Goal: Check status: Check status

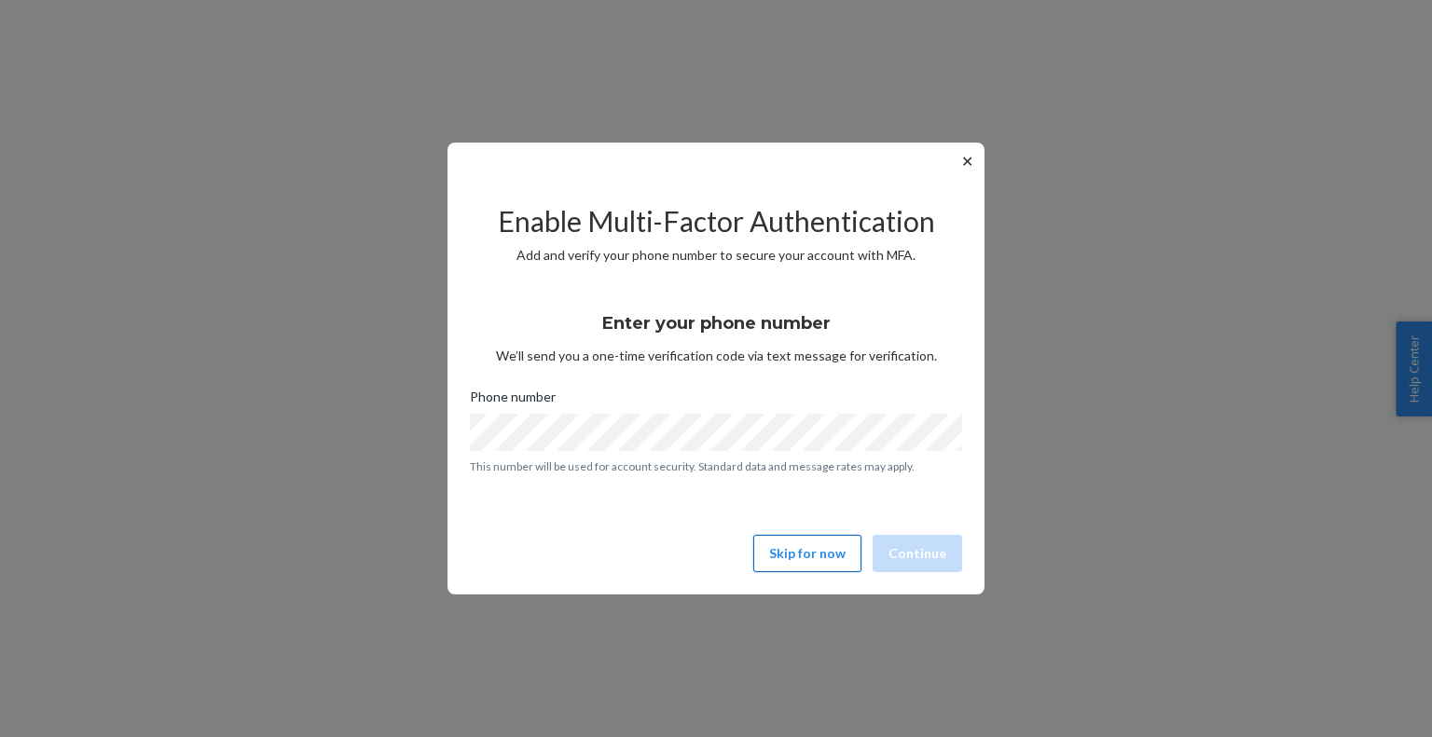
click at [841, 556] on button "Skip for now" at bounding box center [807, 553] width 108 height 37
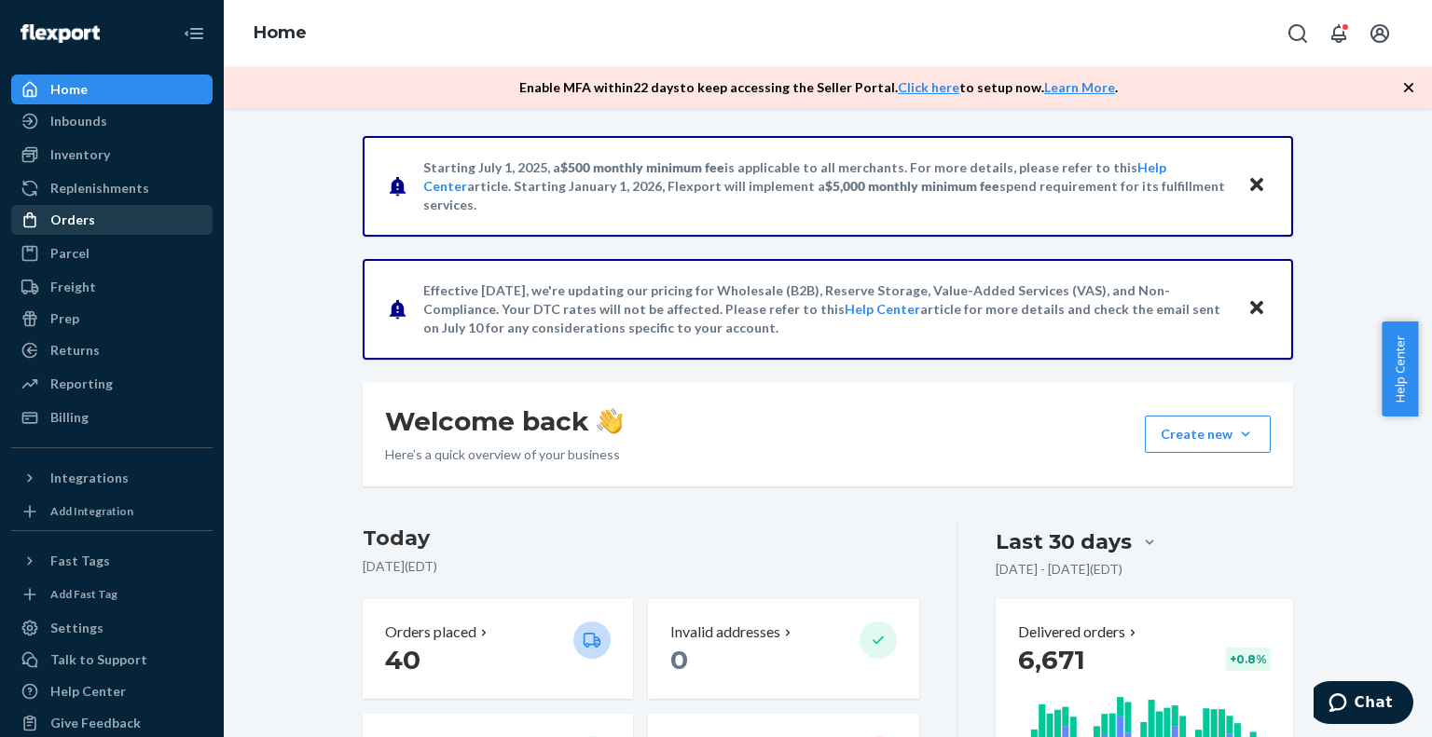
click at [93, 215] on div "Orders" at bounding box center [112, 220] width 198 height 26
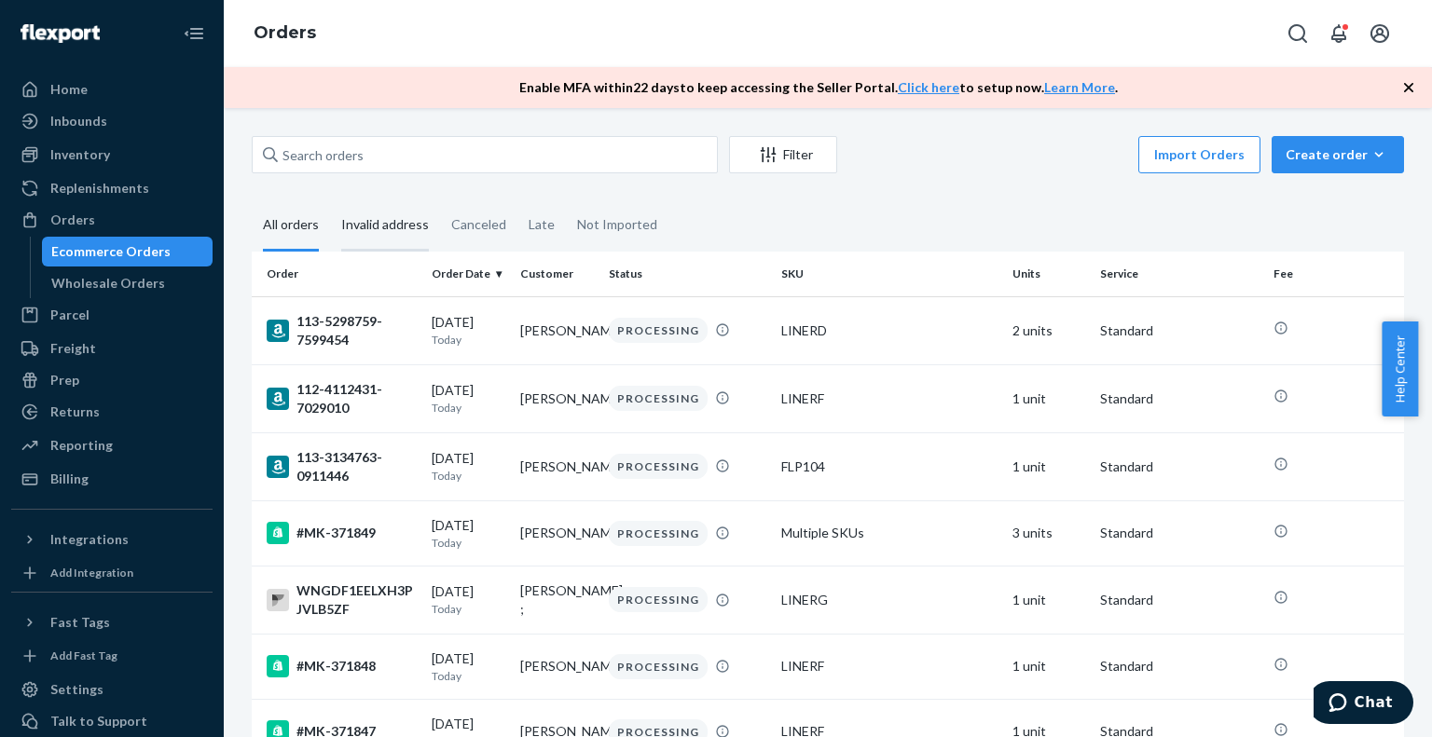
click at [350, 233] on div "Invalid address" at bounding box center [385, 225] width 88 height 51
click at [330, 200] on input "Invalid address" at bounding box center [330, 200] width 0 height 0
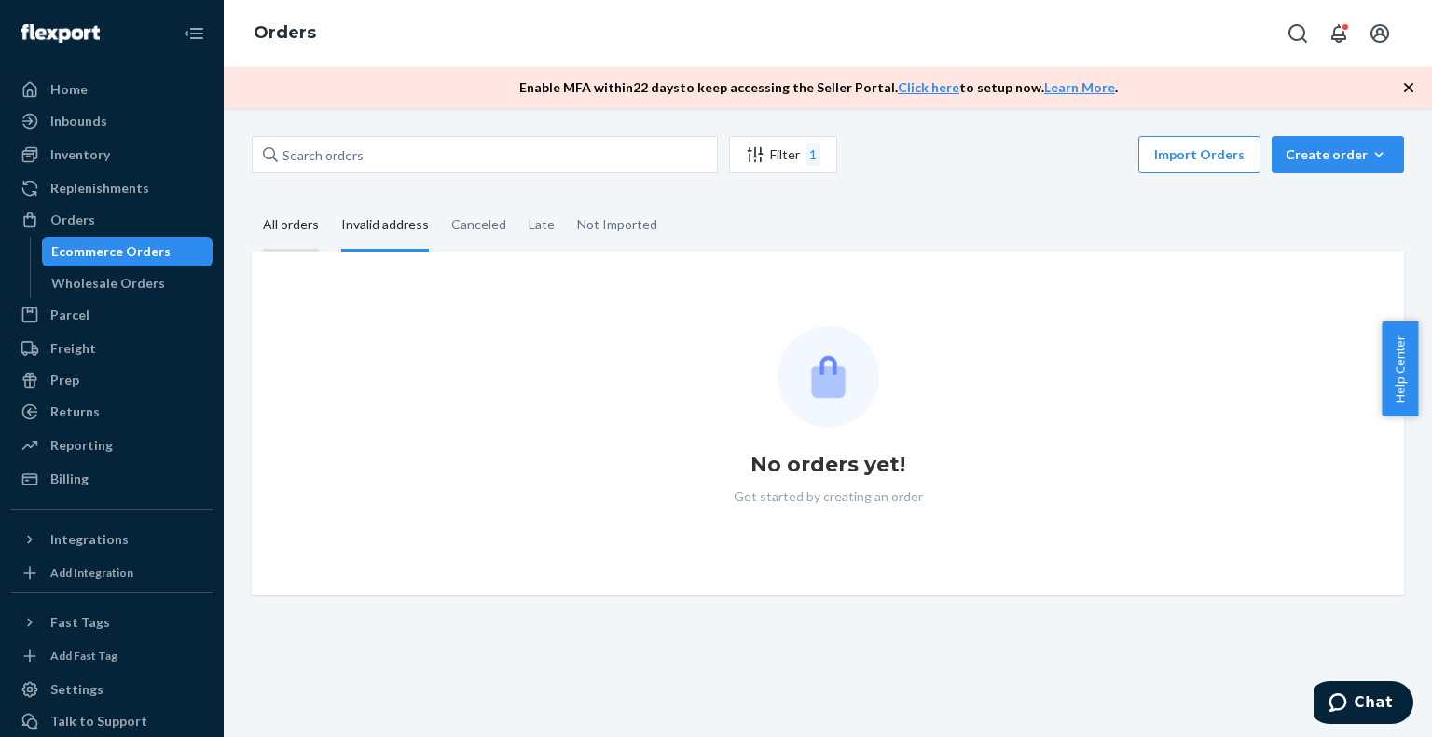
click at [272, 231] on div "All orders" at bounding box center [291, 225] width 56 height 51
click at [252, 200] on input "All orders" at bounding box center [252, 200] width 0 height 0
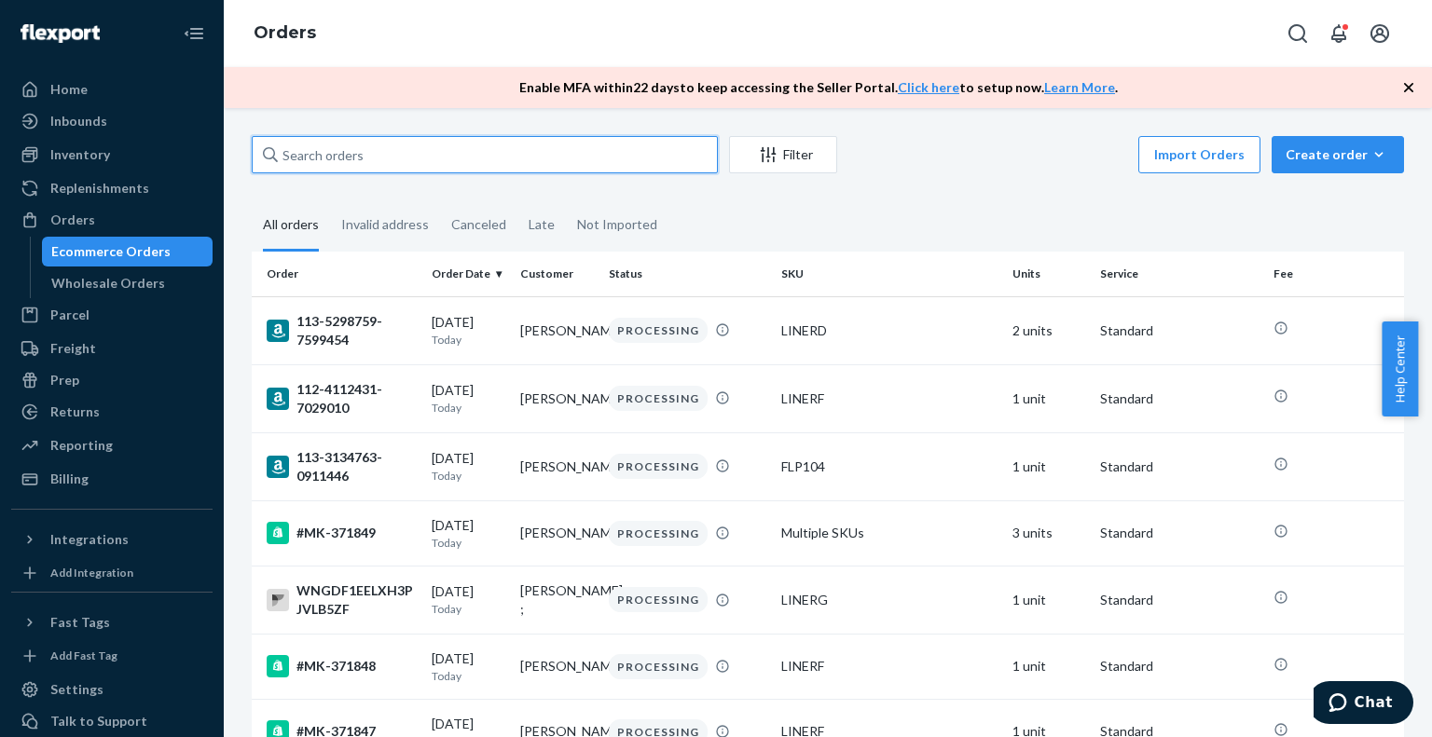
click at [304, 163] on input "text" at bounding box center [485, 154] width 466 height 37
paste input "114-0393270-1889837"
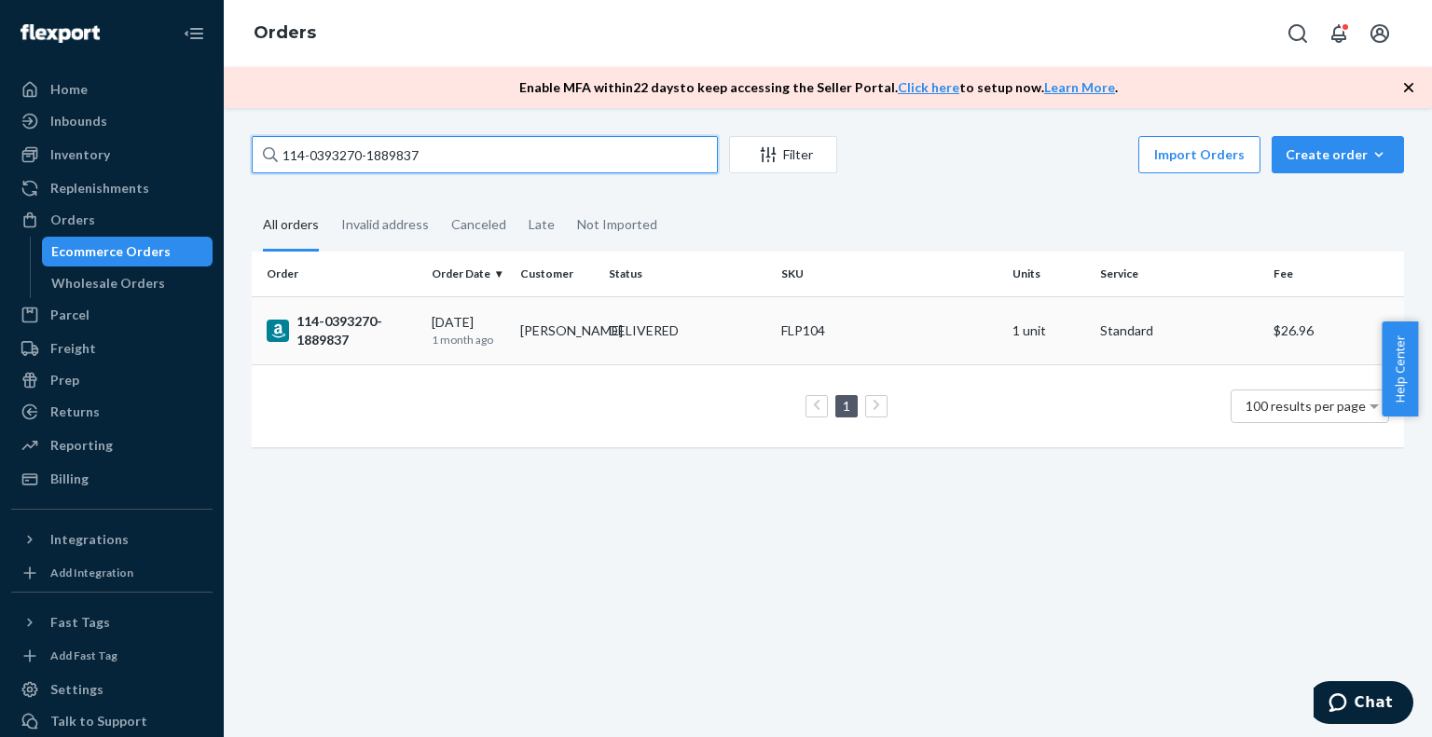
type input "114-0393270-1889837"
click at [334, 322] on div "114-0393270-1889837" at bounding box center [342, 330] width 150 height 37
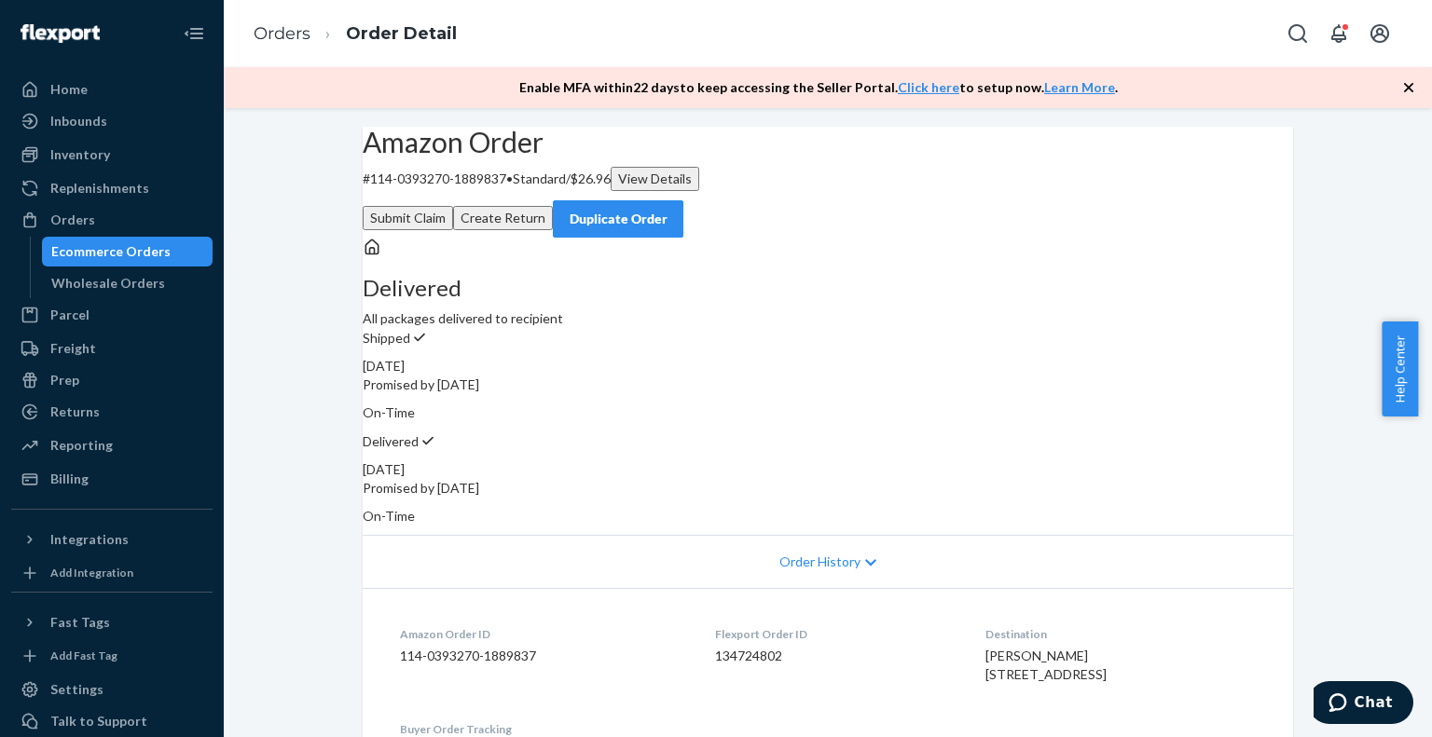
click at [1337, 193] on div "Amazon Order # 114-0393270-1889837 • Standard / $26.96 View Details Submit Clai…" at bounding box center [828, 750] width 1208 height 1247
click at [117, 246] on div "Ecommerce Orders" at bounding box center [110, 251] width 119 height 19
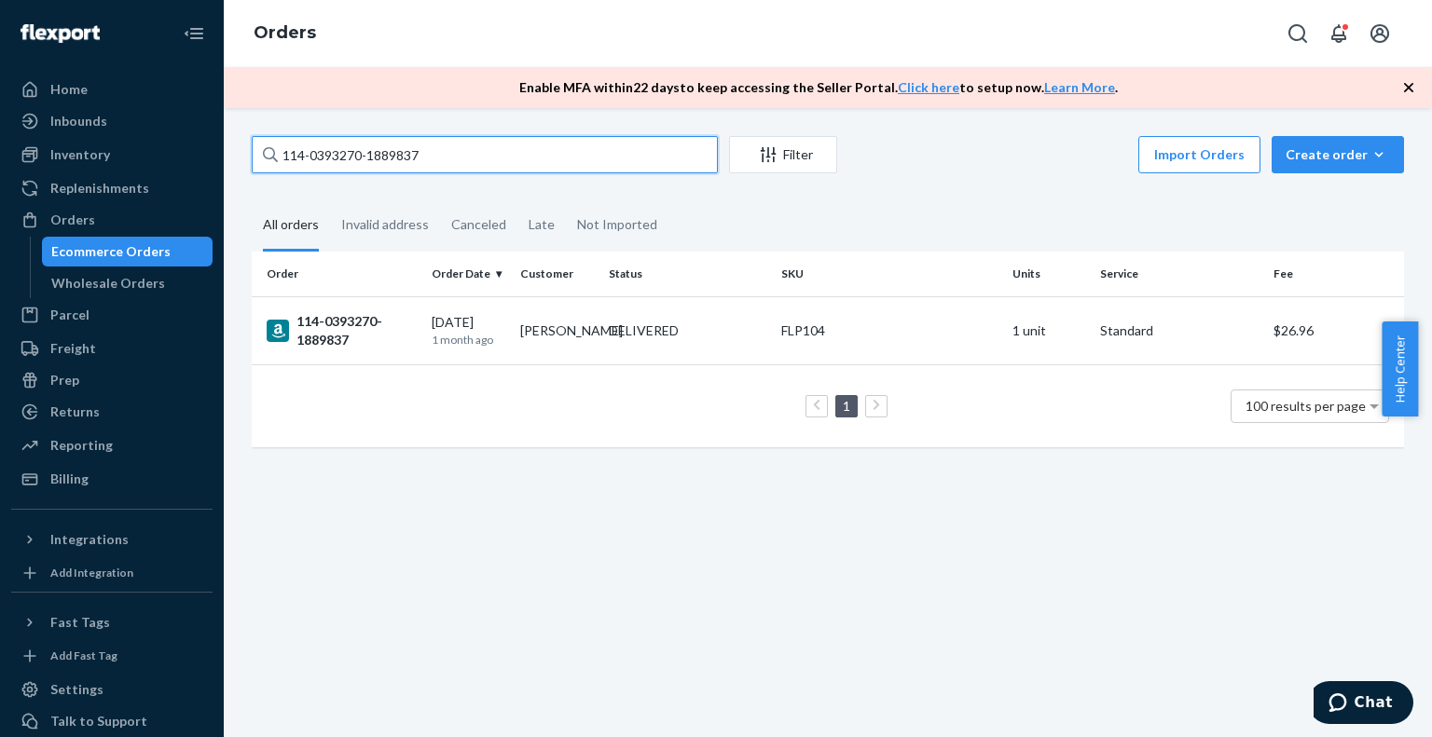
drag, startPoint x: 463, startPoint y: 161, endPoint x: 199, endPoint y: 154, distance: 263.9
click at [199, 154] on div "Home Inbounds Shipping Plans Problems Inventory Products Branded Packaging Repl…" at bounding box center [716, 368] width 1432 height 737
paste input "E9RWSSEBH6QWB71SUE5G"
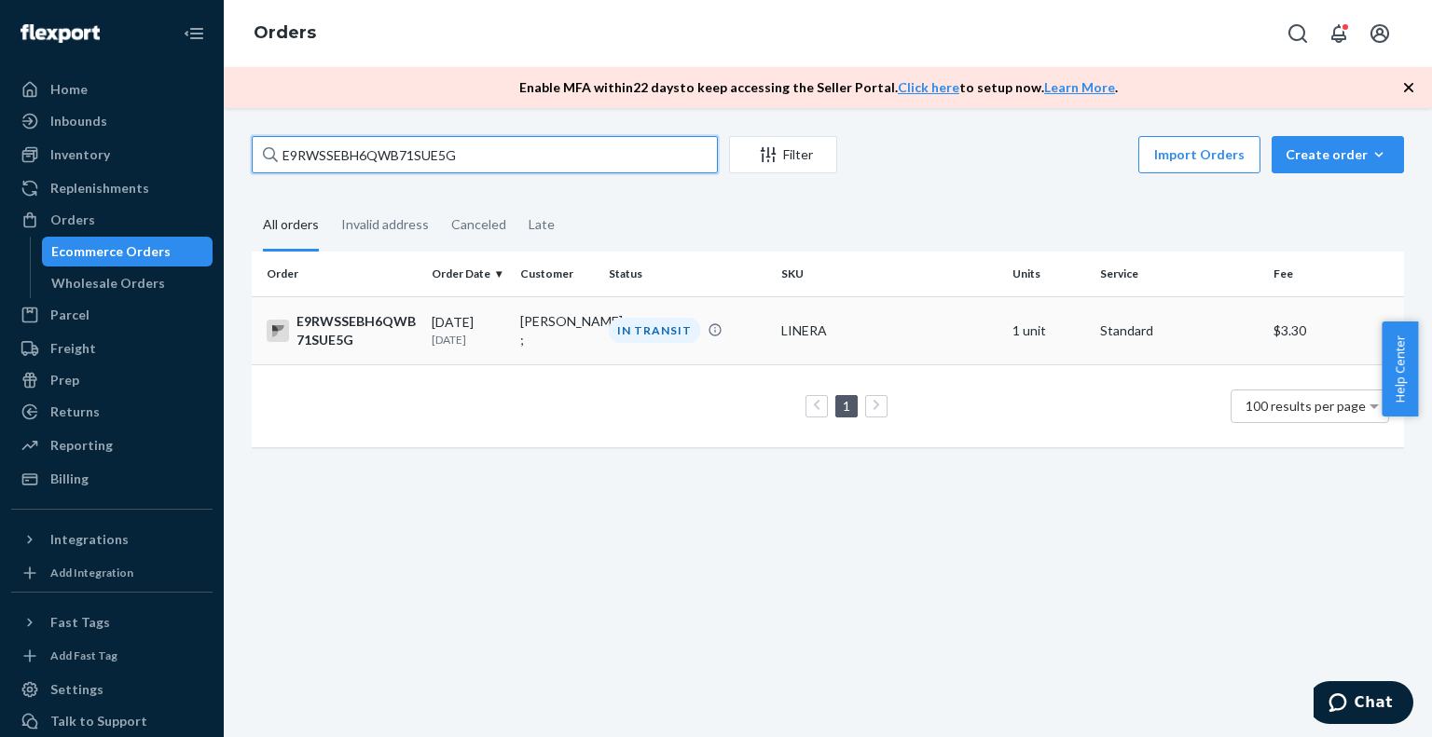
type input "E9RWSSEBH6QWB71SUE5G"
click at [321, 329] on div "E9RWSSEBH6QWB71SUE5G" at bounding box center [342, 330] width 150 height 37
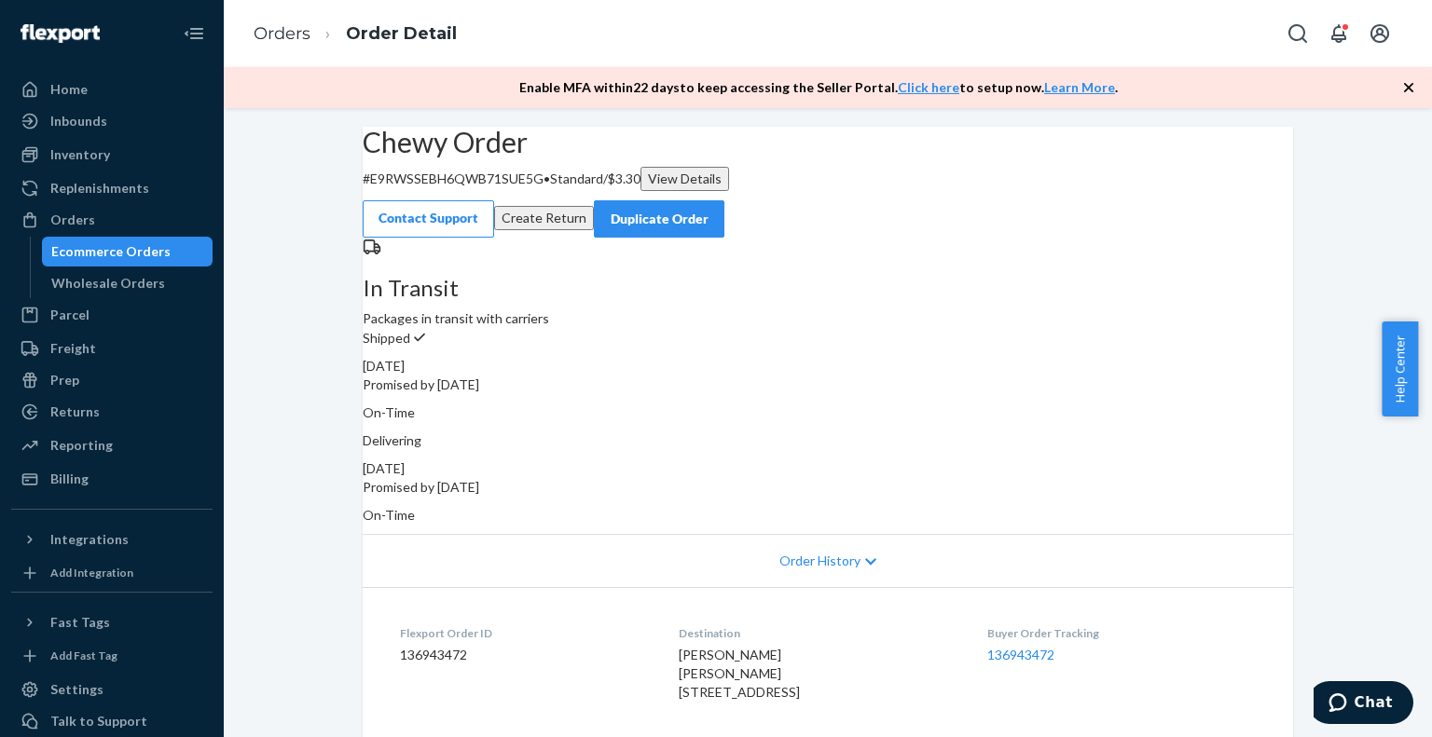
click at [702, 188] on div "View Details" at bounding box center [685, 179] width 74 height 19
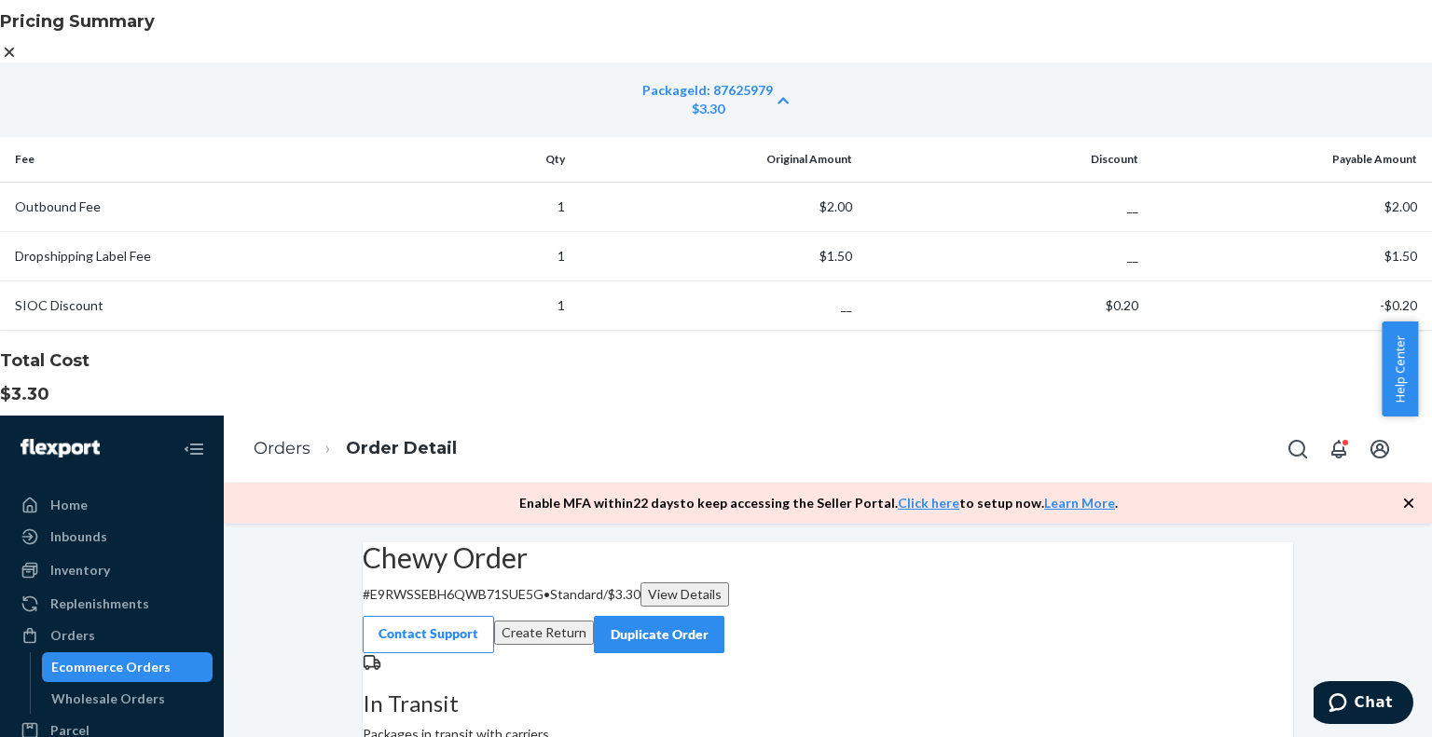
click at [19, 62] on icon at bounding box center [9, 52] width 19 height 19
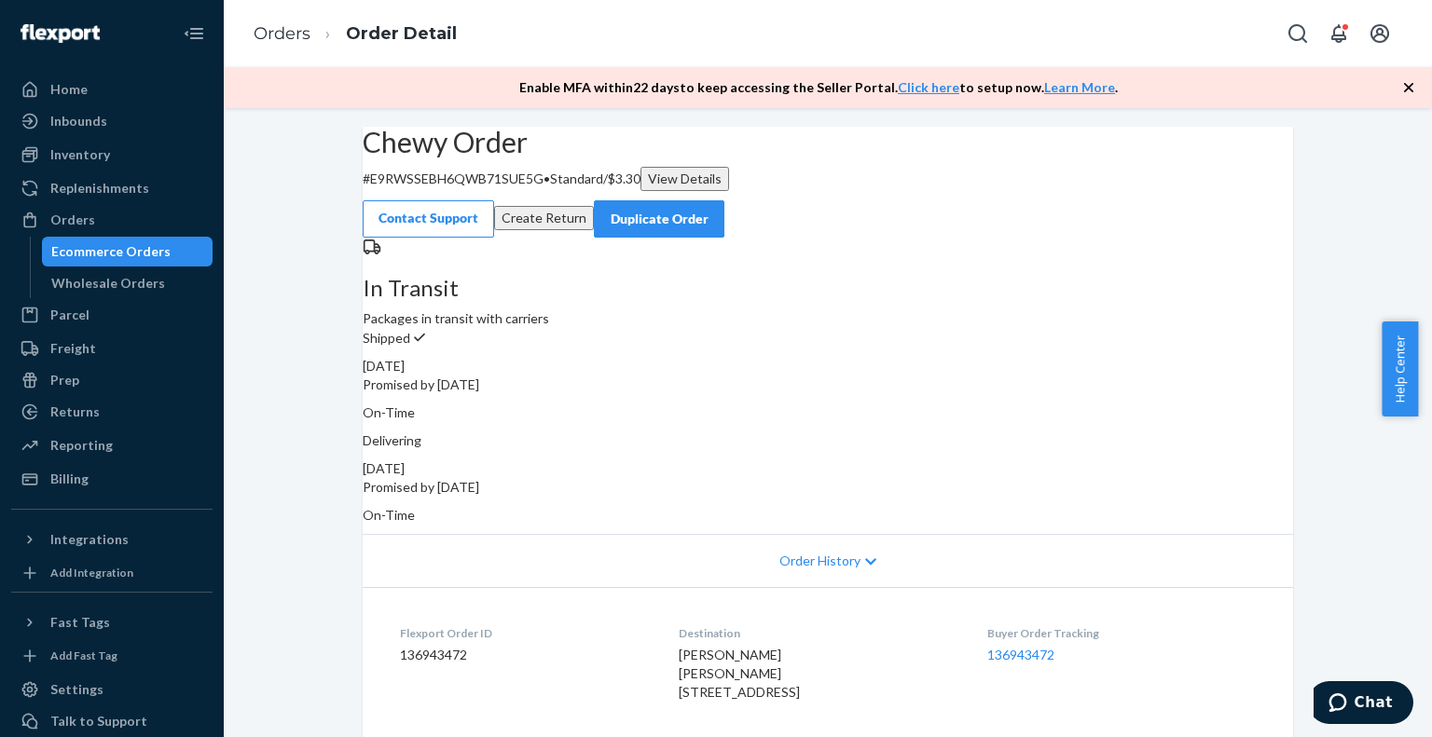
click at [283, 177] on div "Chewy Order # E9RWSSEBH6QWB71SUE5G • Standard / $3.30 View Details Contact Supp…" at bounding box center [828, 692] width 1208 height 1130
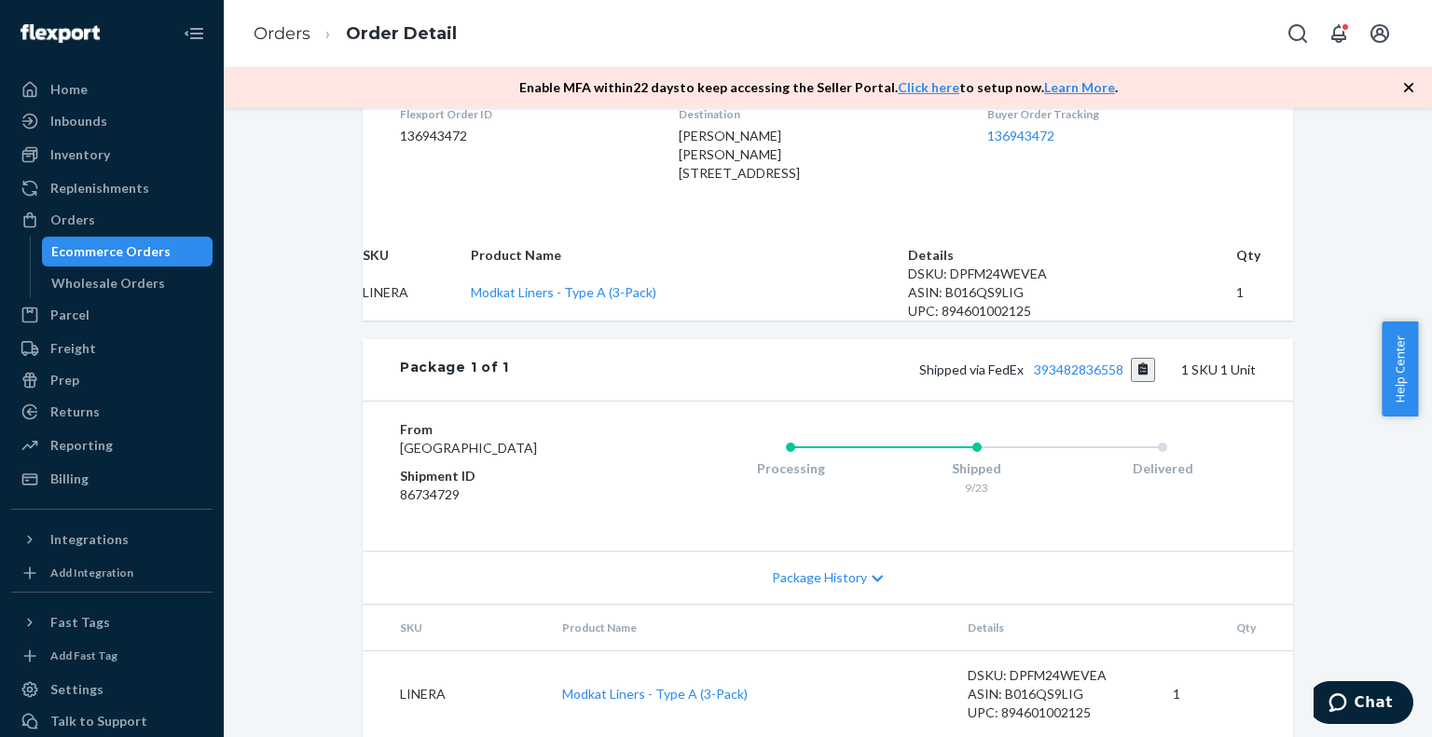
scroll to position [332, 0]
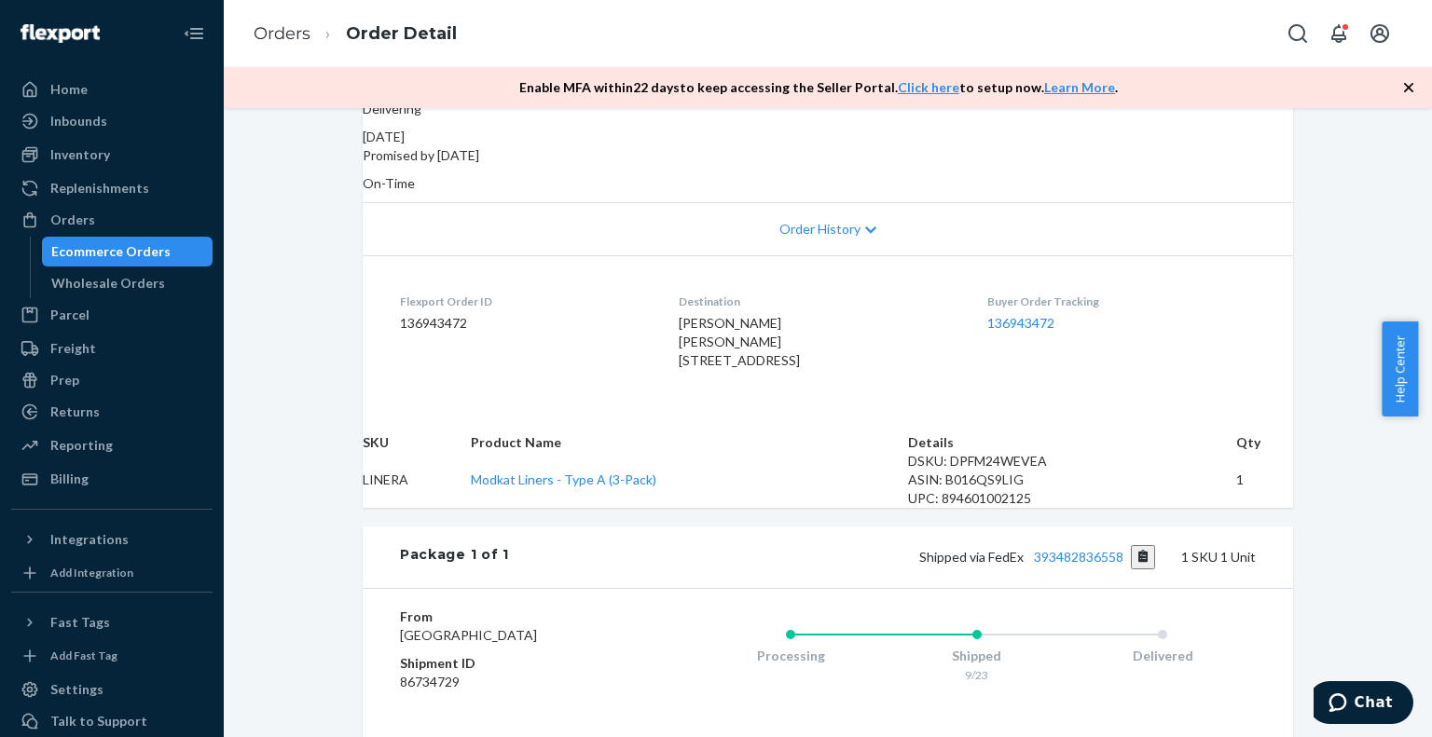
click at [96, 259] on div "Ecommerce Orders" at bounding box center [110, 251] width 119 height 19
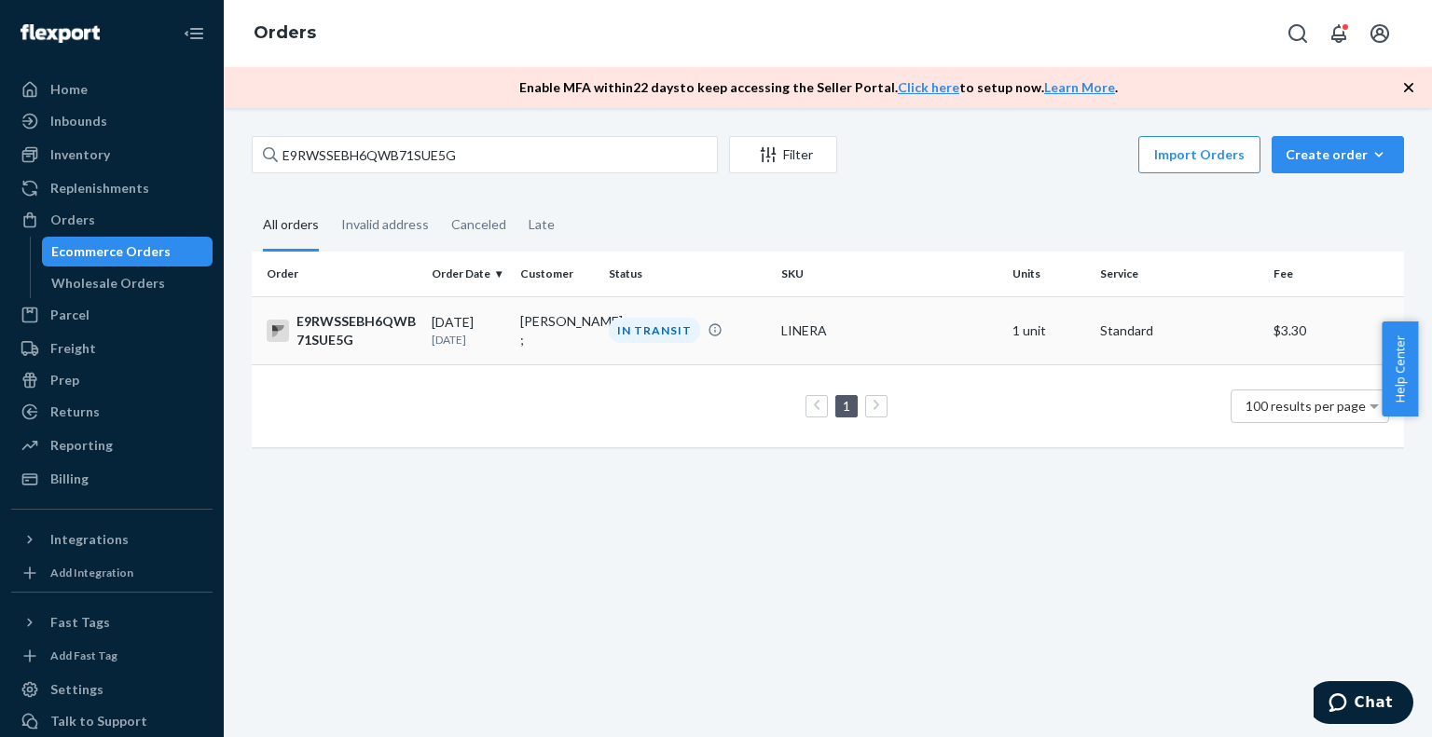
click at [343, 334] on div "E9RWSSEBH6QWB71SUE5G" at bounding box center [342, 330] width 150 height 37
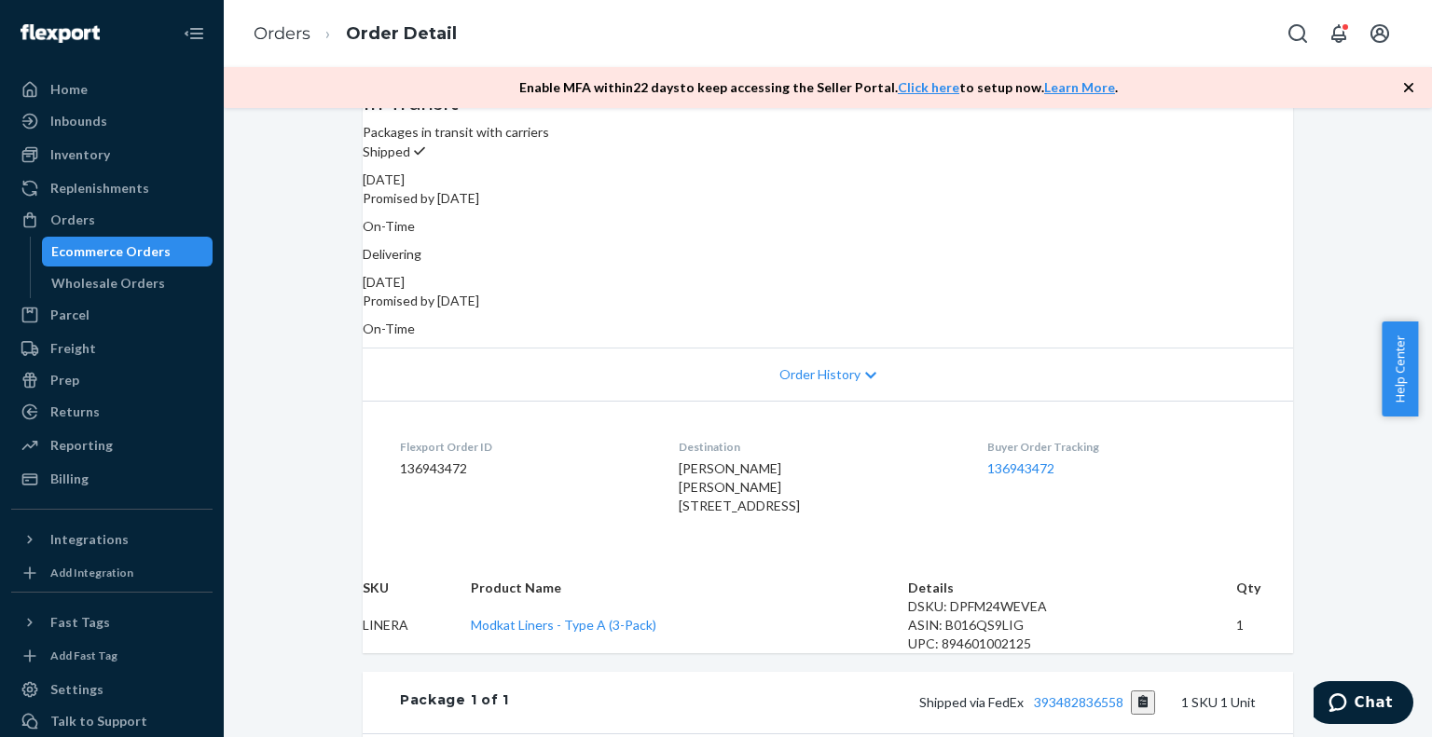
scroll to position [559, 0]
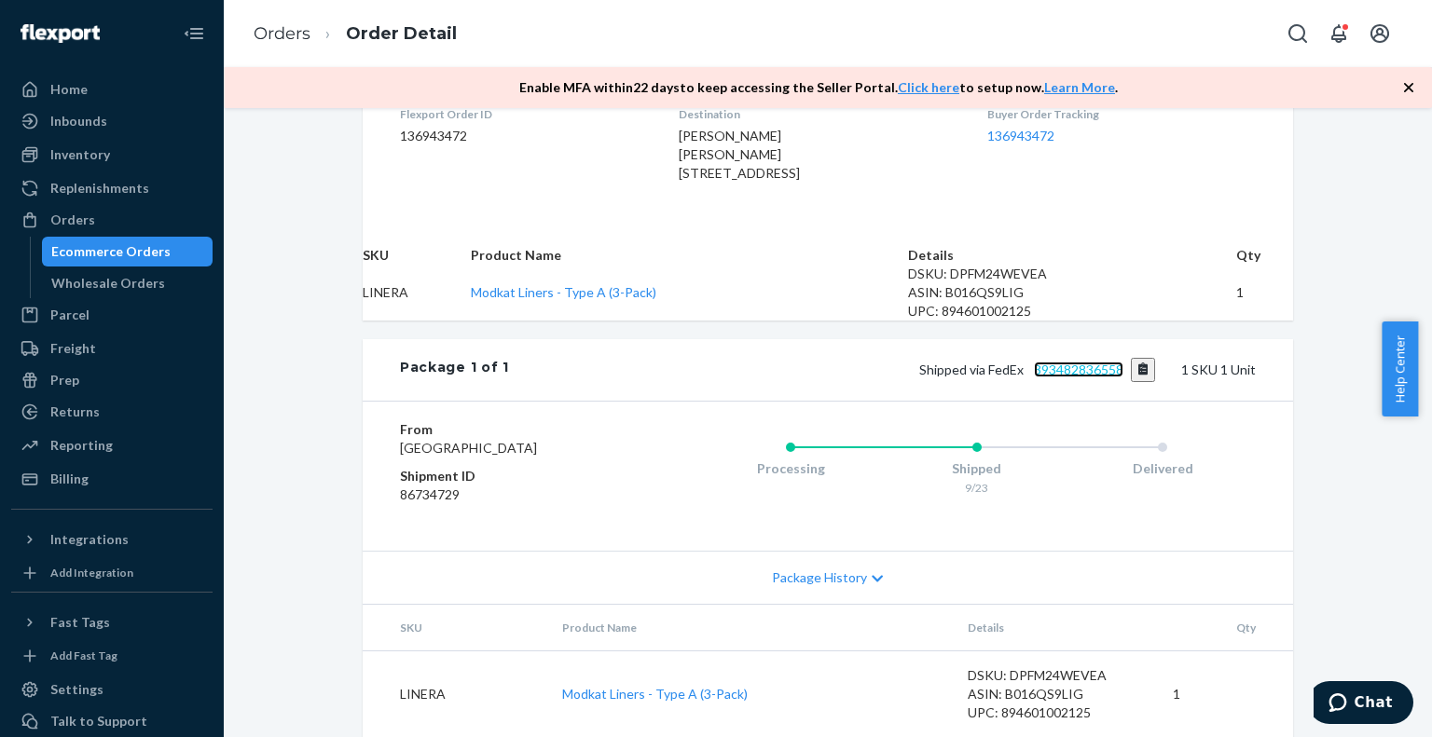
click at [1100, 377] on link "393482836558" at bounding box center [1078, 370] width 89 height 16
click at [117, 249] on div "Ecommerce Orders" at bounding box center [110, 251] width 119 height 19
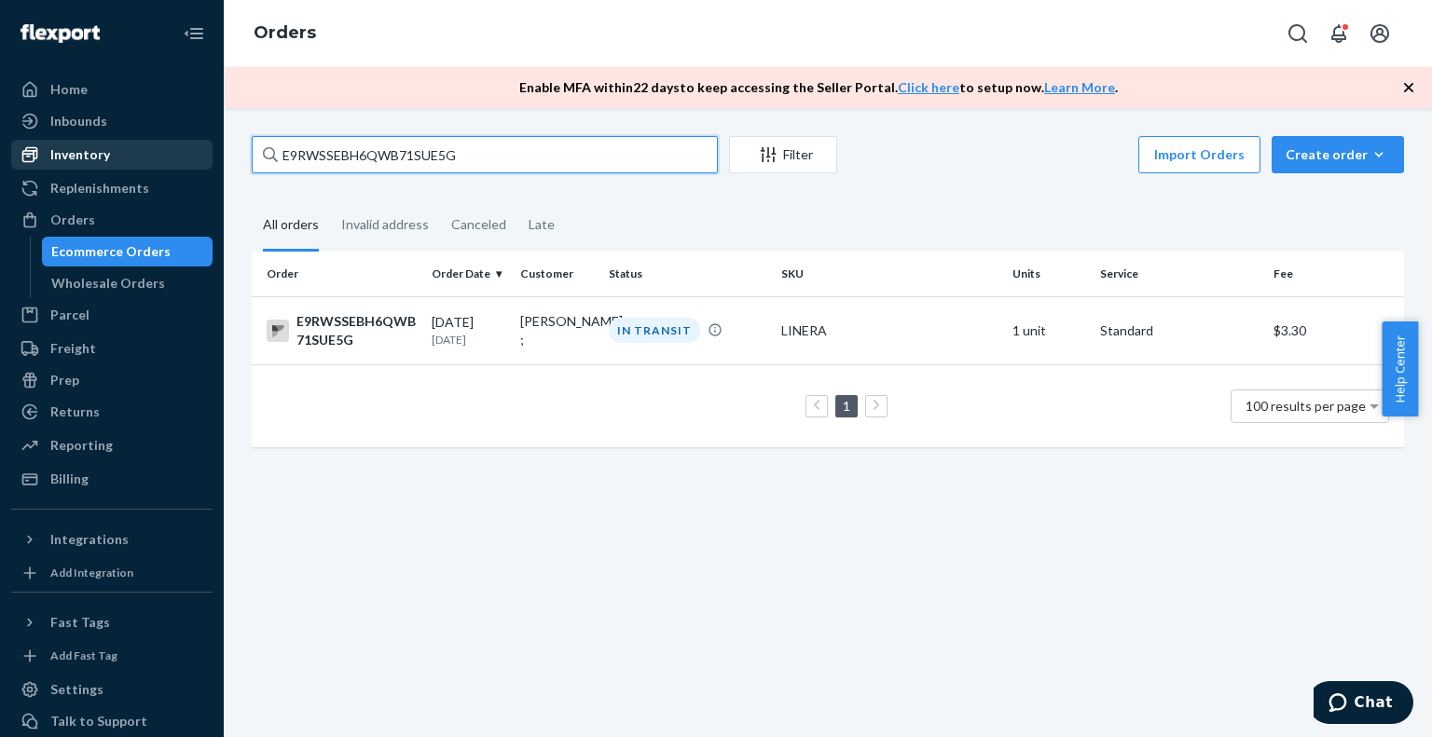
drag, startPoint x: 380, startPoint y: 163, endPoint x: 192, endPoint y: 163, distance: 188.3
click at [192, 163] on div "Home Inbounds Shipping Plans Problems Inventory Products Branded Packaging Repl…" at bounding box center [716, 368] width 1432 height 737
paste input "YHR5HA8HWS5Q3PC1PTCX"
drag, startPoint x: 509, startPoint y: 154, endPoint x: 4, endPoint y: 151, distance: 505.2
click at [4, 151] on div "Home Inbounds Shipping Plans Problems Inventory Products Branded Packaging Repl…" at bounding box center [716, 368] width 1432 height 737
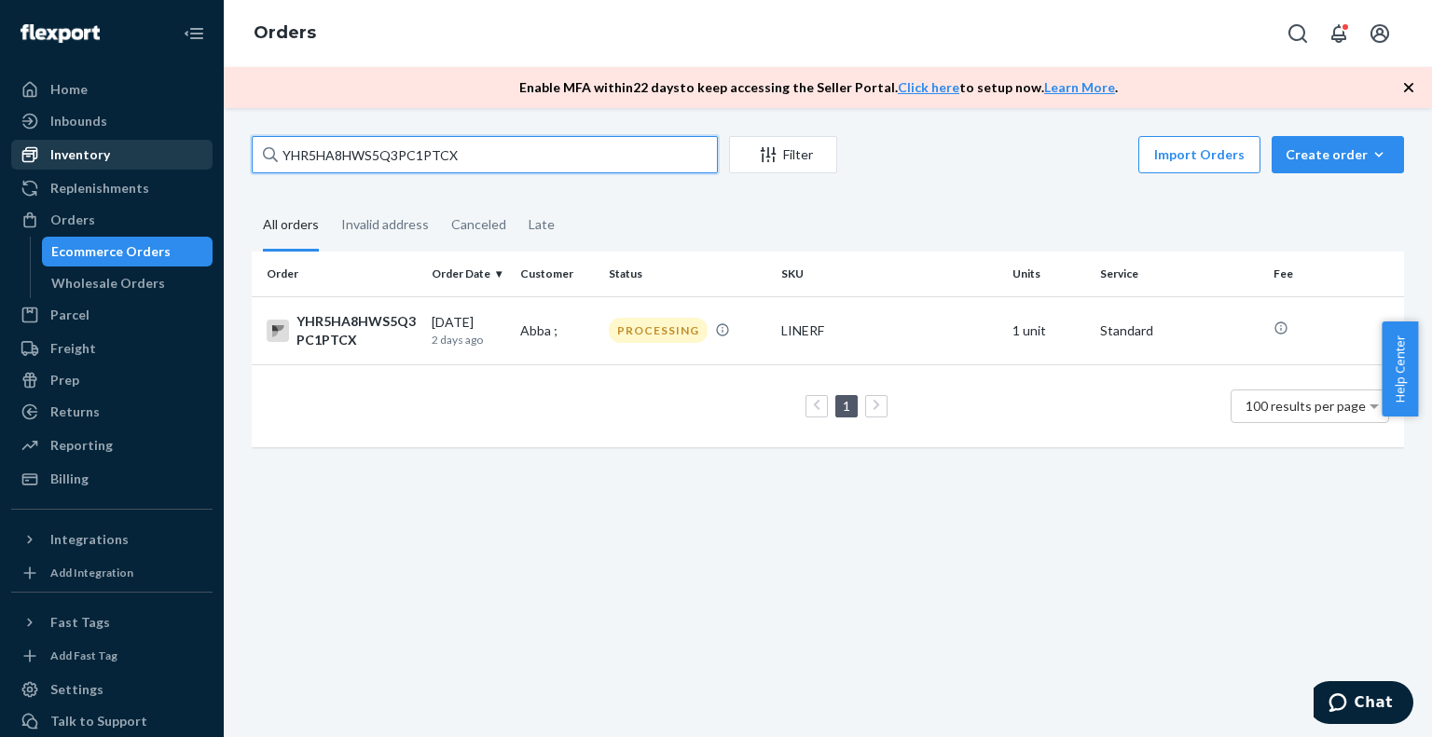
drag, startPoint x: 492, startPoint y: 148, endPoint x: 130, endPoint y: 154, distance: 362.6
click at [130, 154] on div "Home Inbounds Shipping Plans Problems Inventory Products Branded Packaging Repl…" at bounding box center [716, 368] width 1432 height 737
paste input "TDCSQHM8EKNV6THX4K6F"
drag, startPoint x: 473, startPoint y: 151, endPoint x: 158, endPoint y: 148, distance: 316.0
click at [158, 148] on div "Home Inbounds Shipping Plans Problems Inventory Products Branded Packaging Repl…" at bounding box center [716, 368] width 1432 height 737
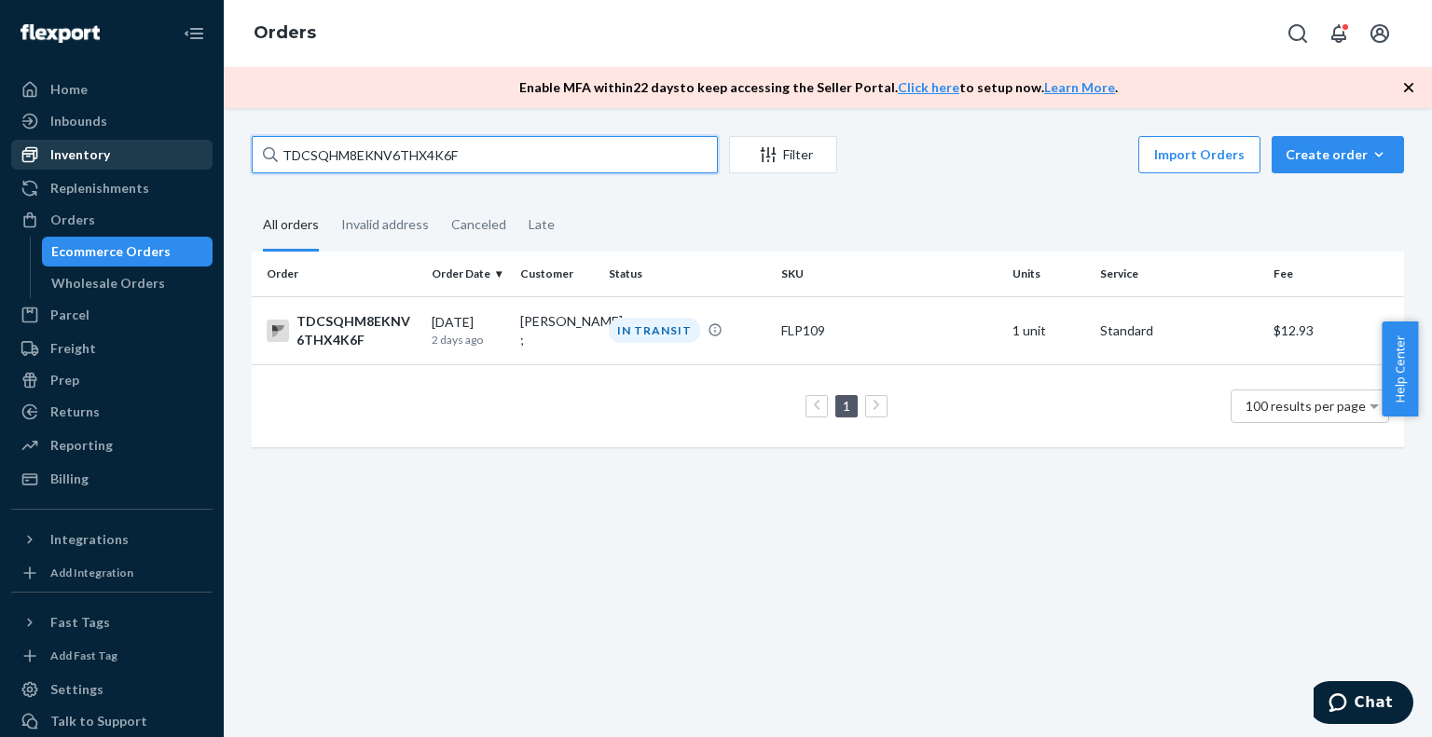
paste input "E9RWSSEBH6QWB71SUE5G"
type input "E9RWSSEBH6QWB71SUE5G"
drag, startPoint x: 491, startPoint y: 166, endPoint x: 277, endPoint y: 155, distance: 214.7
click at [277, 155] on div "E9RWSSEBH6QWB71SUE5G" at bounding box center [485, 154] width 466 height 37
click at [277, 155] on input "E9RWSSEBH6QWB71SUE5G" at bounding box center [485, 154] width 466 height 37
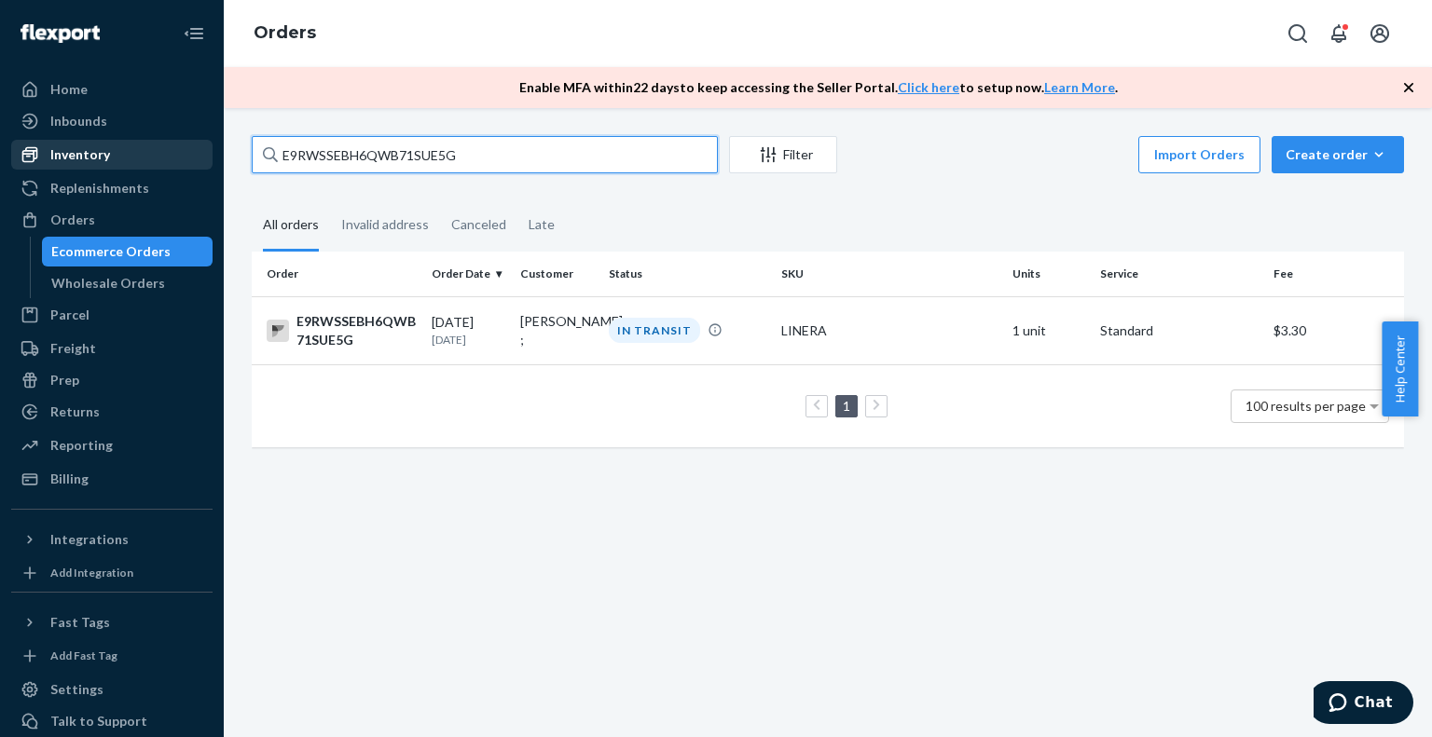
drag, startPoint x: 513, startPoint y: 159, endPoint x: 151, endPoint y: 145, distance: 361.9
click at [151, 145] on div "Home Inbounds Shipping Plans Problems Inventory Products Branded Packaging Repl…" at bounding box center [716, 368] width 1432 height 737
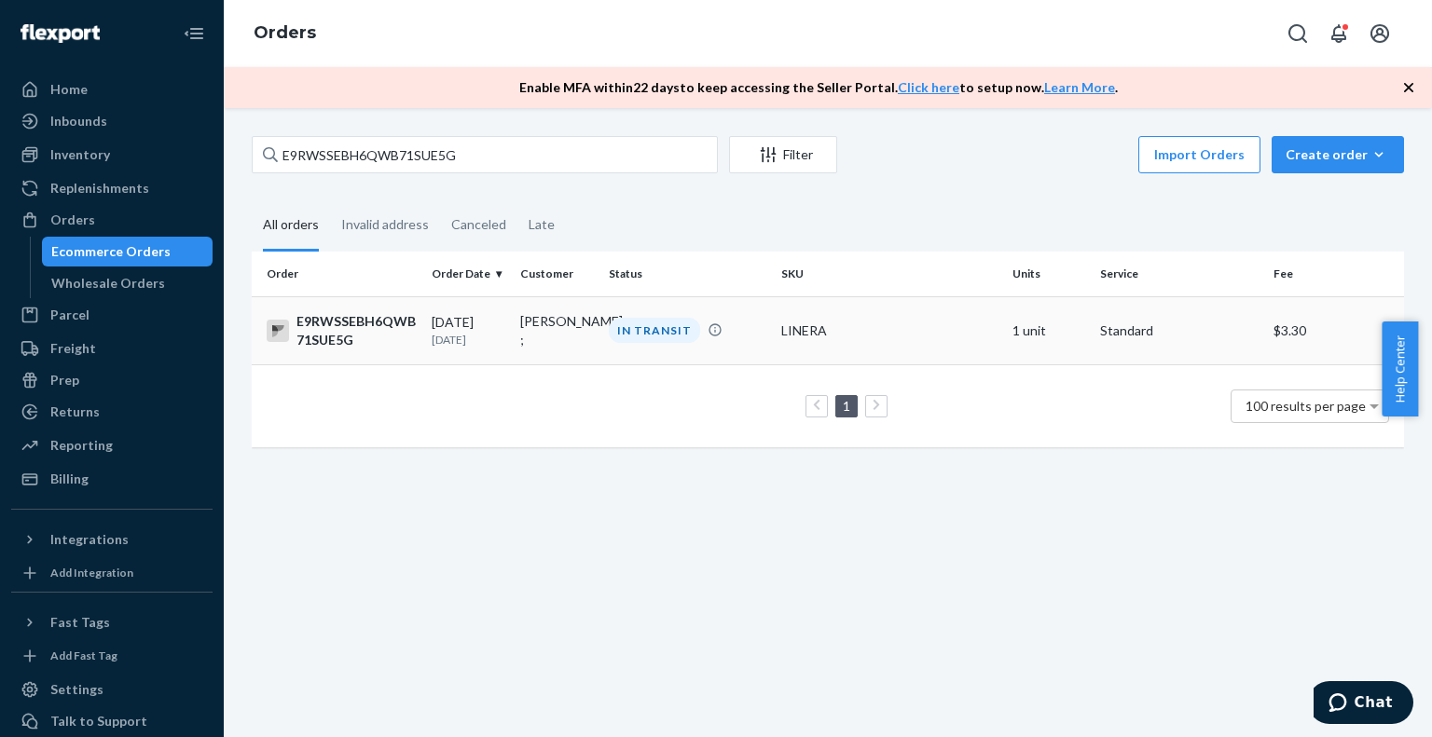
click at [371, 320] on div "E9RWSSEBH6QWB71SUE5G" at bounding box center [342, 330] width 150 height 37
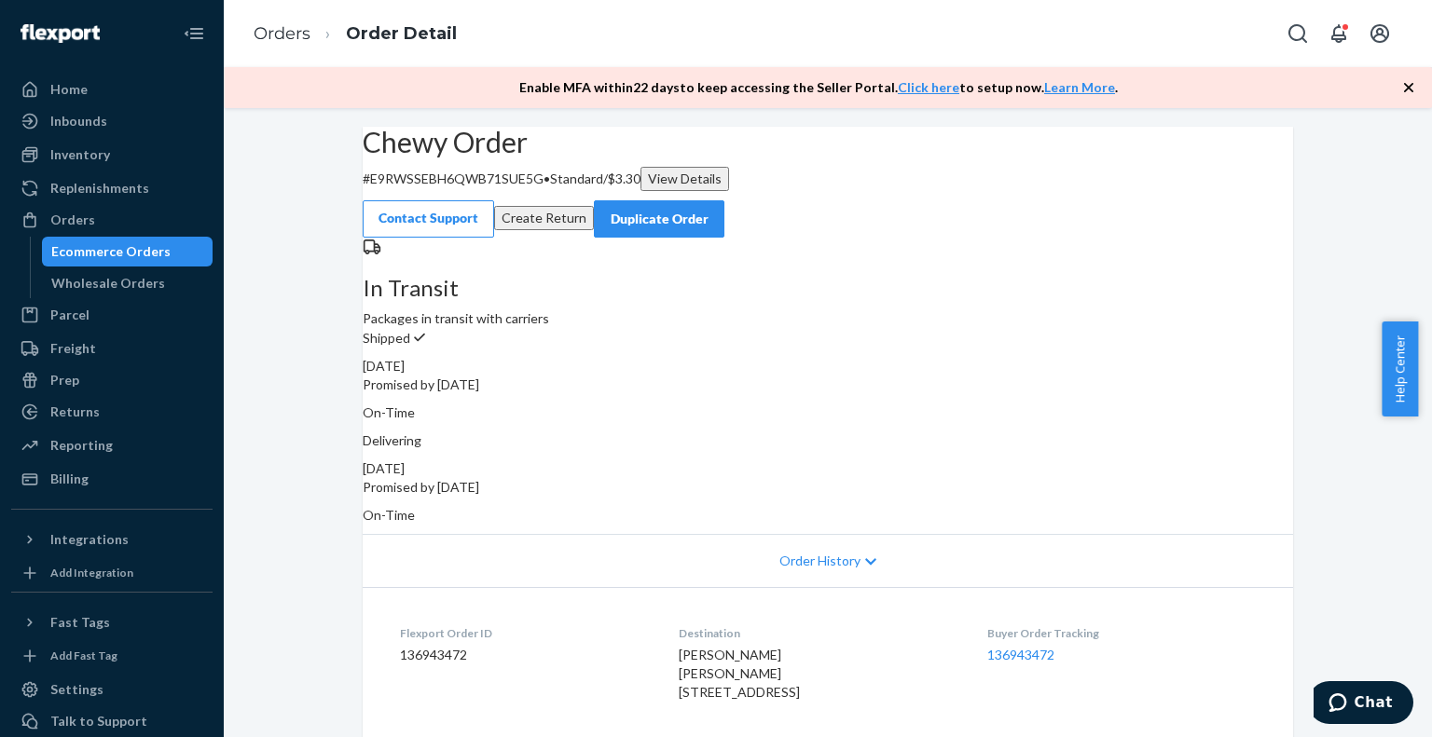
scroll to position [93, 0]
